Goal: Task Accomplishment & Management: Use online tool/utility

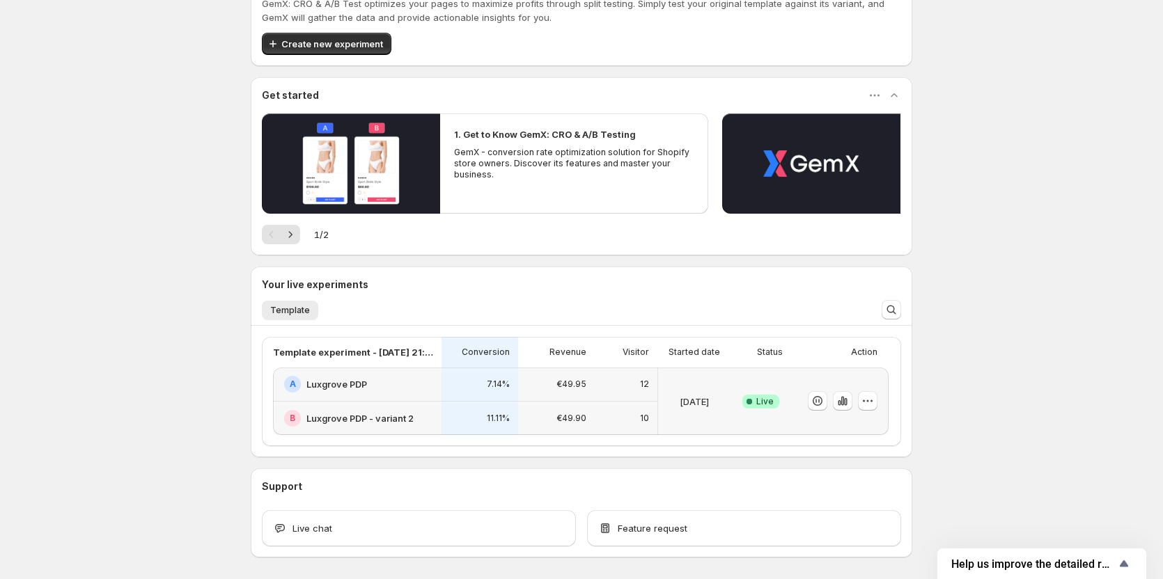
scroll to position [104, 0]
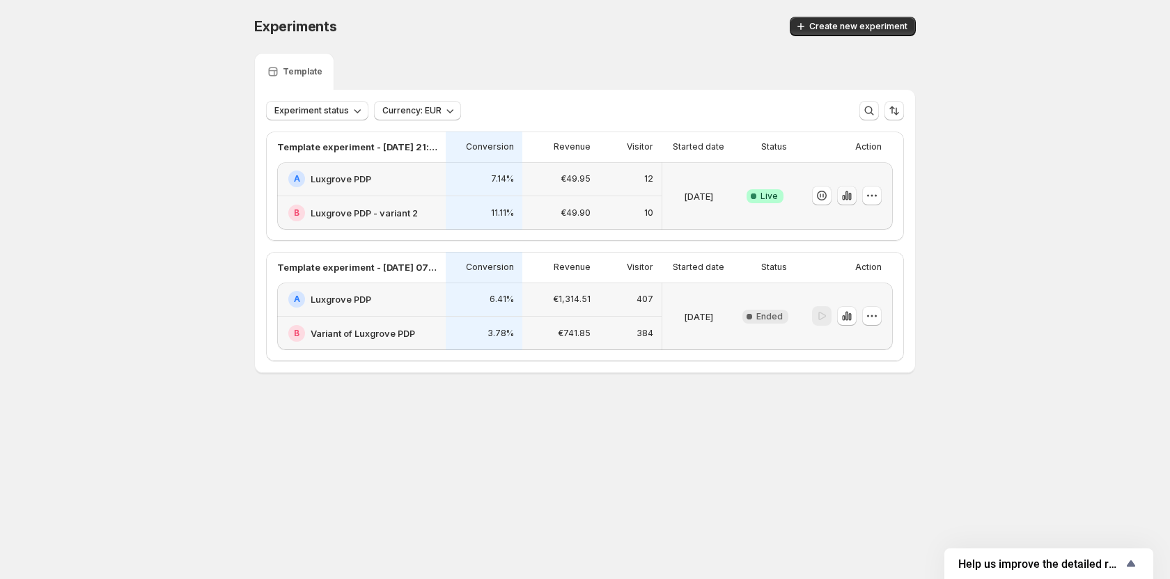
click at [849, 198] on icon "button" at bounding box center [849, 197] width 3 height 8
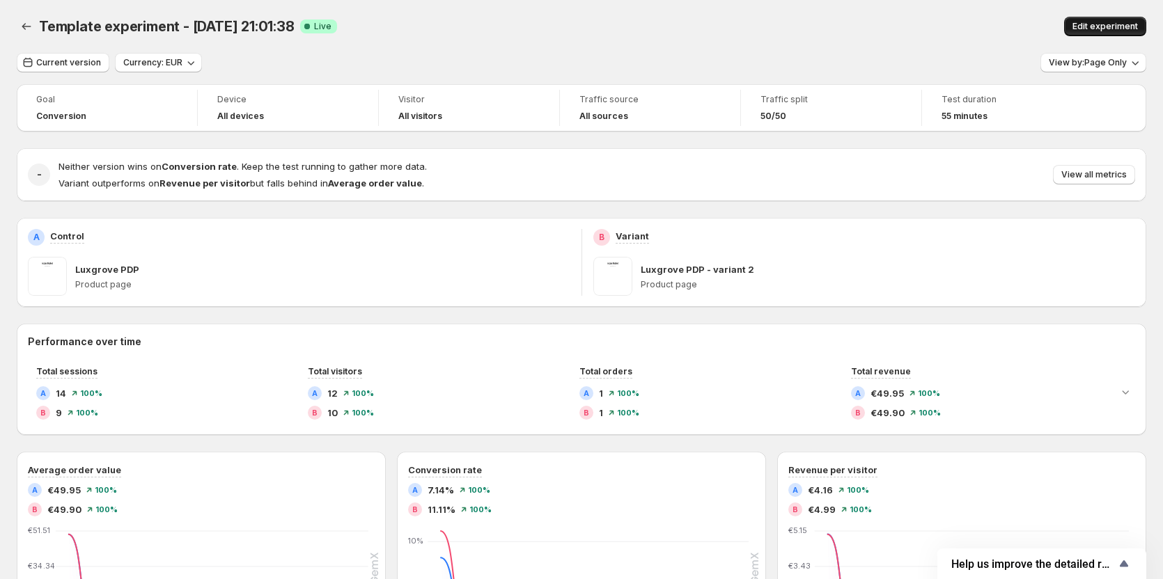
click at [1086, 30] on span "Edit experiment" at bounding box center [1104, 26] width 65 height 11
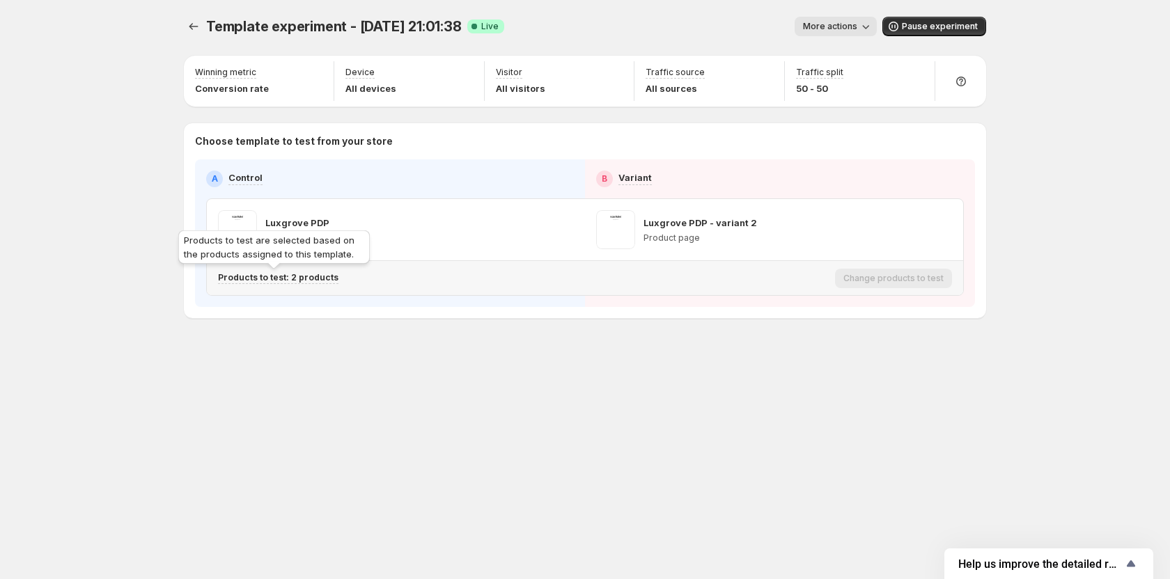
click at [273, 281] on p "Products to test: 2 products" at bounding box center [278, 277] width 120 height 11
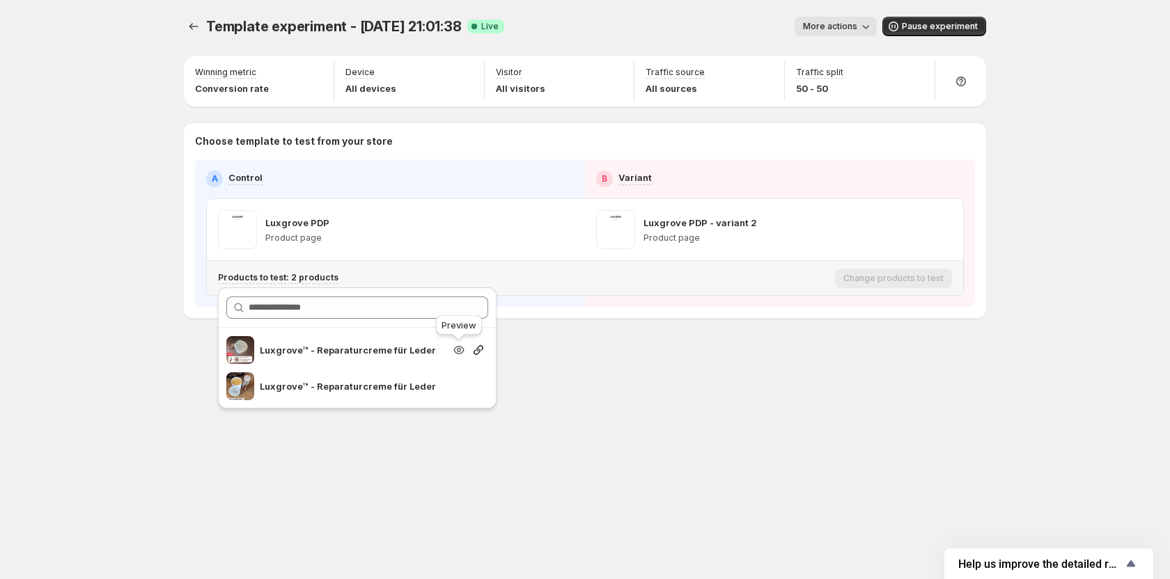
click at [454, 350] on icon "Search for and select a customer segment" at bounding box center [459, 350] width 10 height 8
click at [458, 391] on icon "Search for and select a customer segment" at bounding box center [459, 386] width 14 height 14
click at [196, 31] on icon "Experiments" at bounding box center [194, 26] width 14 height 14
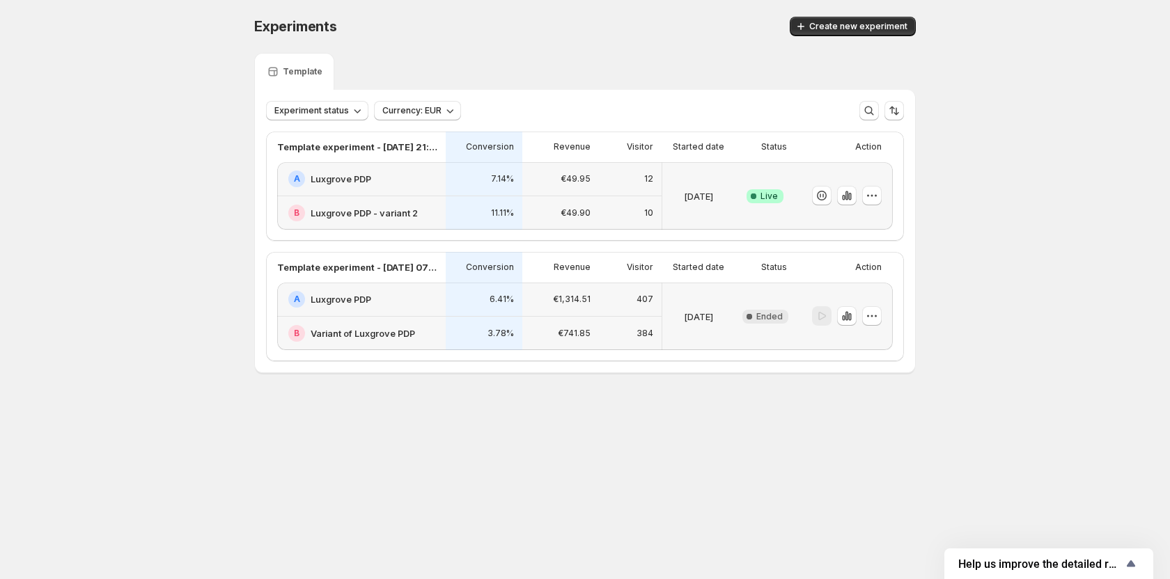
click at [366, 182] on h2 "Luxgrove PDP" at bounding box center [341, 179] width 61 height 14
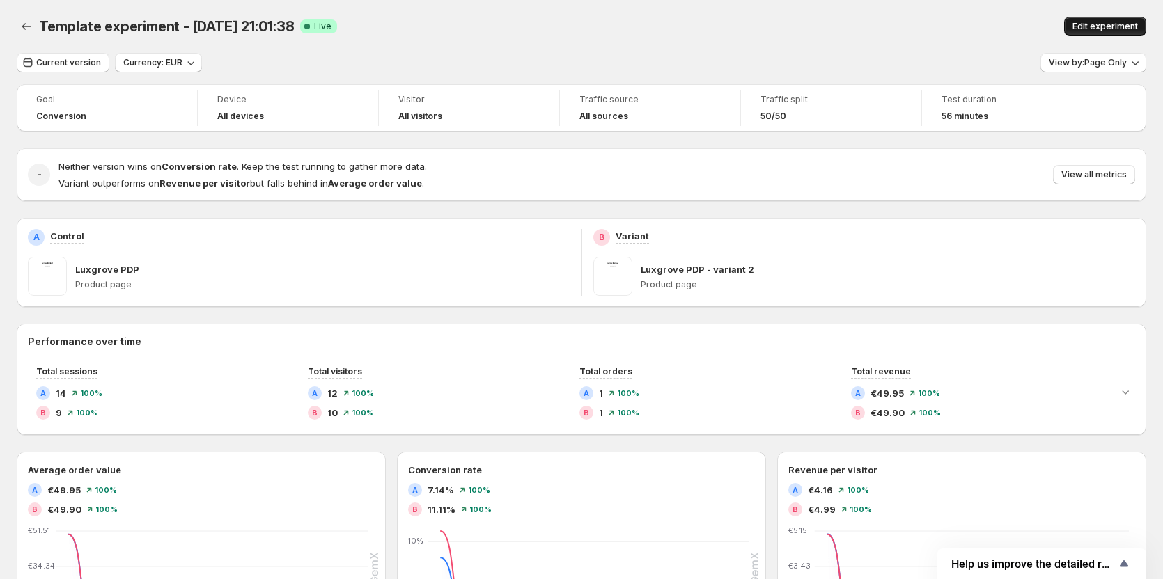
click at [1087, 24] on span "Edit experiment" at bounding box center [1104, 26] width 65 height 11
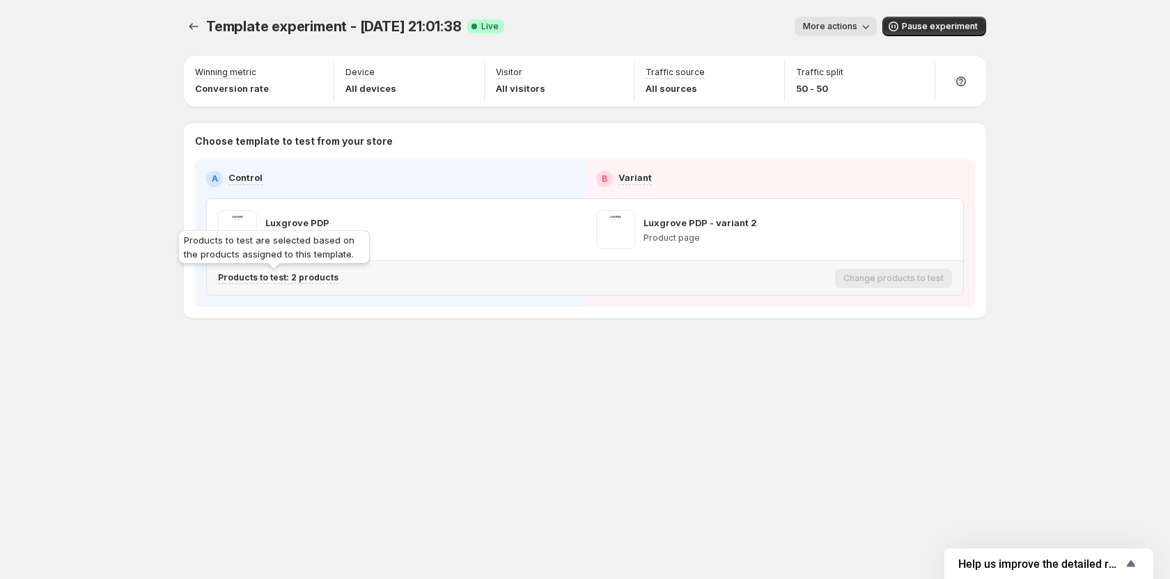
click at [304, 283] on div "Products to test: 2 products" at bounding box center [278, 278] width 120 height 12
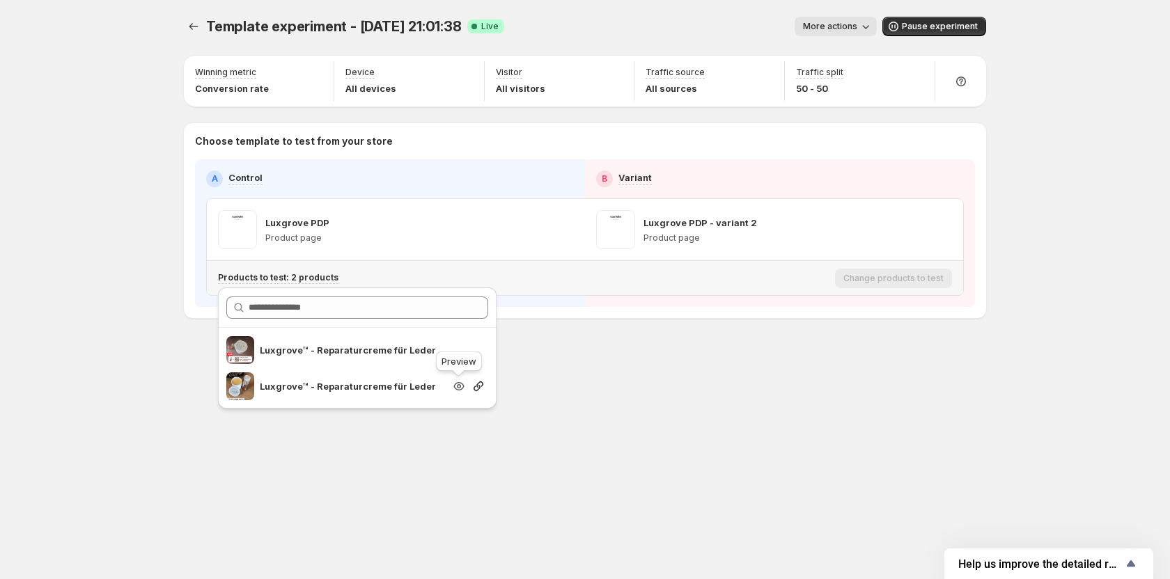
click at [462, 390] on icon "Search for and select a customer segment" at bounding box center [459, 386] width 14 height 14
click at [297, 26] on span "Template experiment - [DATE] 21:01:38" at bounding box center [334, 26] width 256 height 17
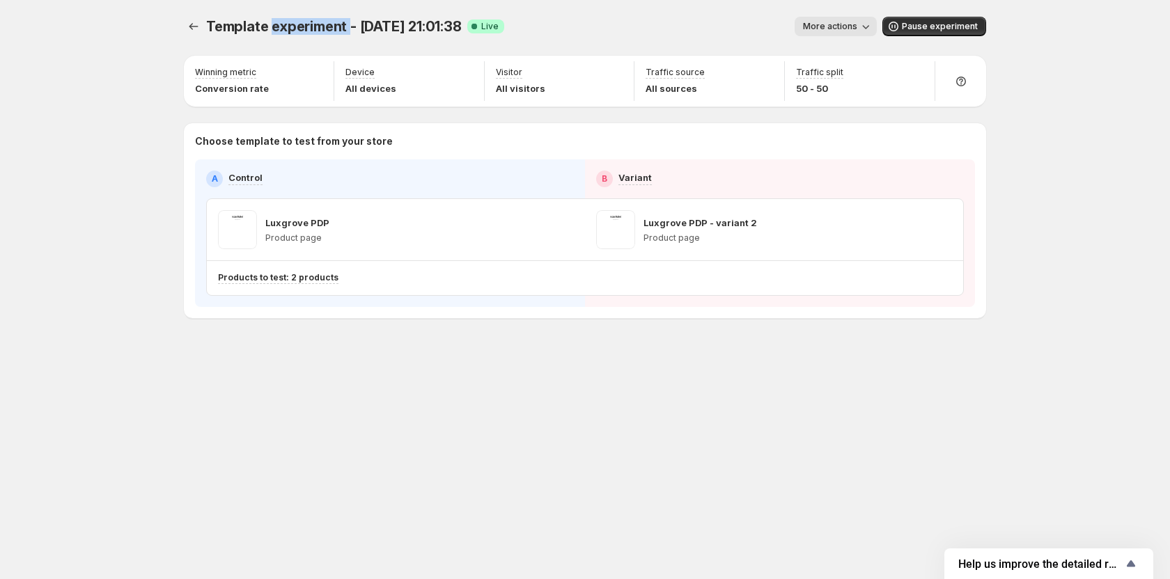
click at [297, 26] on span "Template experiment - [DATE] 21:01:38" at bounding box center [334, 26] width 256 height 17
copy span "Template experiment - [DATE] 21:01:38"
click at [358, 24] on span "Template experiment - [DATE] 21:01:38" at bounding box center [334, 26] width 256 height 17
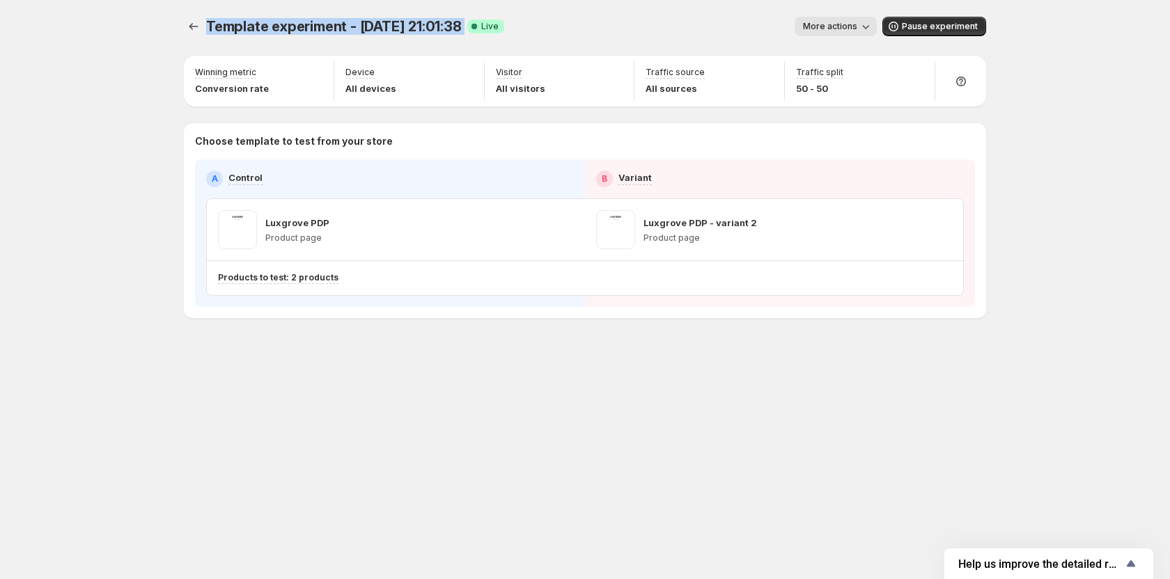
click at [358, 24] on span "Template experiment - [DATE] 21:01:38" at bounding box center [334, 26] width 256 height 17
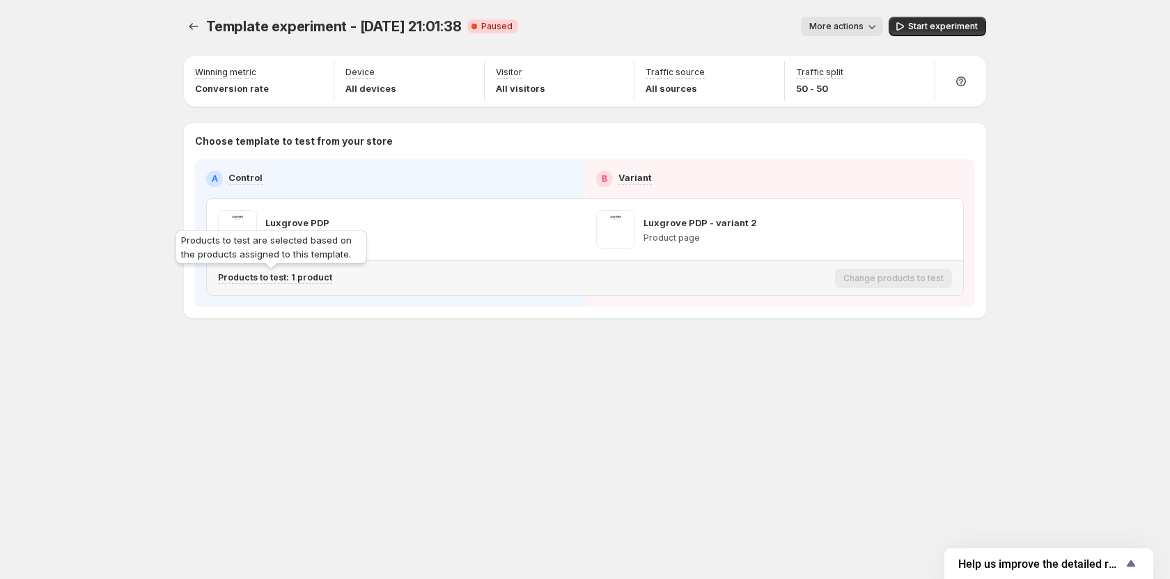
click at [308, 273] on p "Products to test: 1 product" at bounding box center [275, 277] width 114 height 11
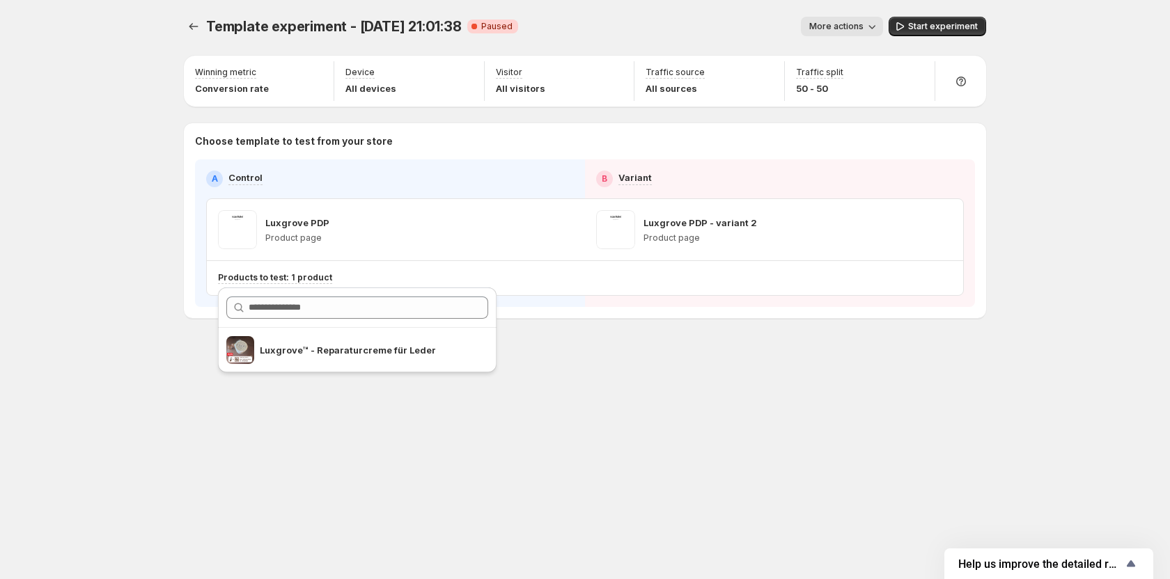
click at [622, 407] on div "Template experiment - Aug 28, 21:01:38. This page is ready Template experiment …" at bounding box center [585, 289] width 836 height 579
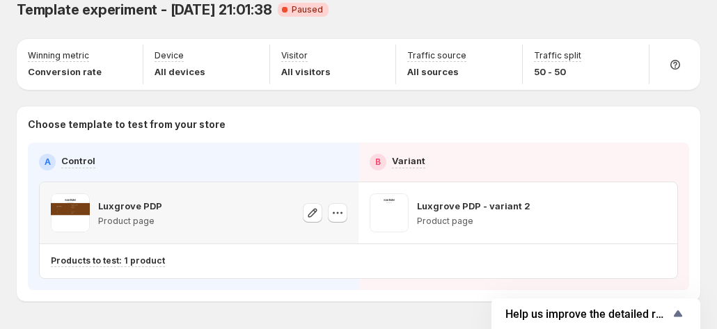
scroll to position [63, 0]
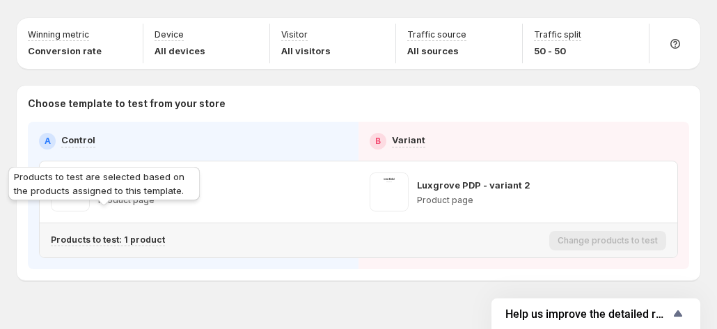
click at [135, 235] on p "Products to test: 1 product" at bounding box center [108, 240] width 114 height 11
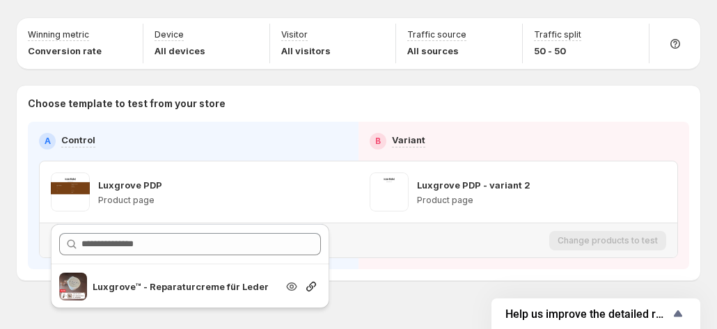
click at [294, 289] on icon "Search for and select a customer segment" at bounding box center [291, 287] width 10 height 8
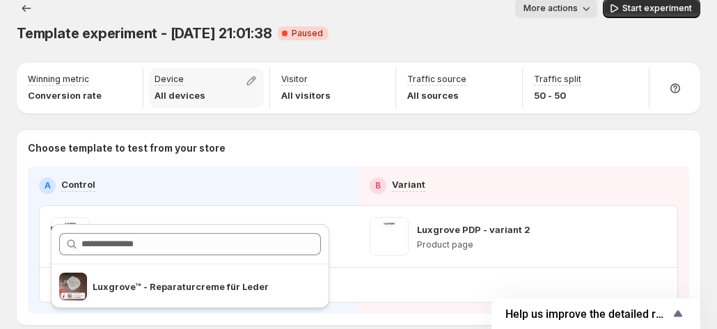
scroll to position [0, 0]
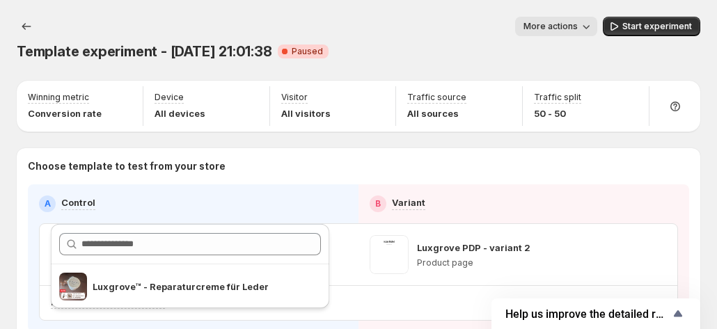
click at [186, 43] on span "Template experiment - [DATE] 21:01:38" at bounding box center [145, 51] width 256 height 17
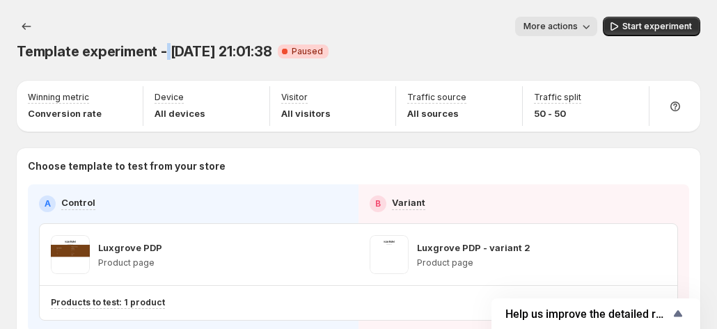
click at [186, 43] on span "Template experiment - [DATE] 21:01:38" at bounding box center [145, 51] width 256 height 17
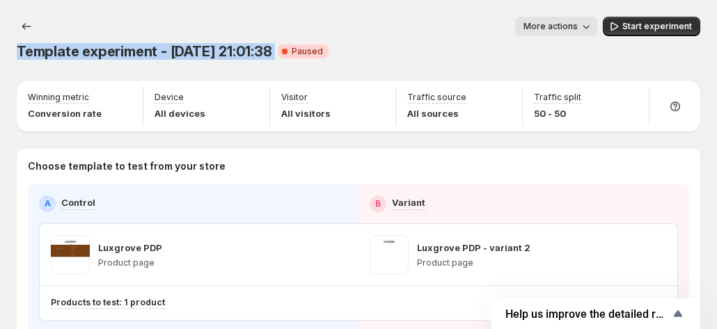
click at [186, 43] on span "Template experiment - [DATE] 21:01:38" at bounding box center [145, 51] width 256 height 17
copy span "Template experiment - [DATE] 21:01:38"
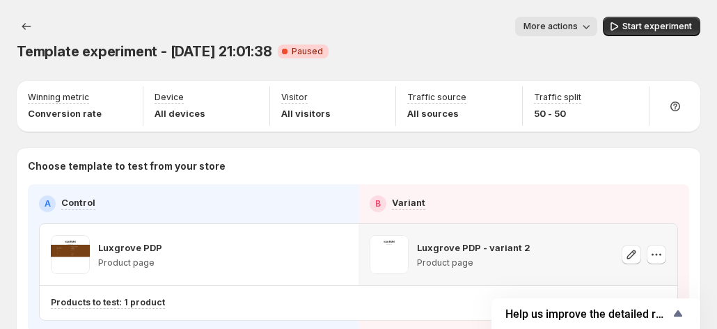
click at [461, 241] on p "Luxgrove PDP - variant 2" at bounding box center [473, 248] width 113 height 14
copy p "Luxgrove PDP - variant 2"
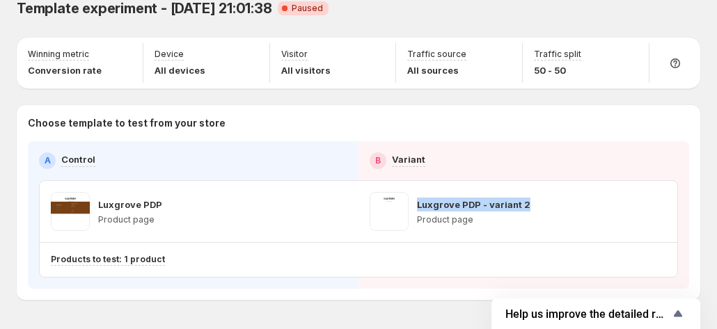
scroll to position [63, 0]
